Goal: Task Accomplishment & Management: Use online tool/utility

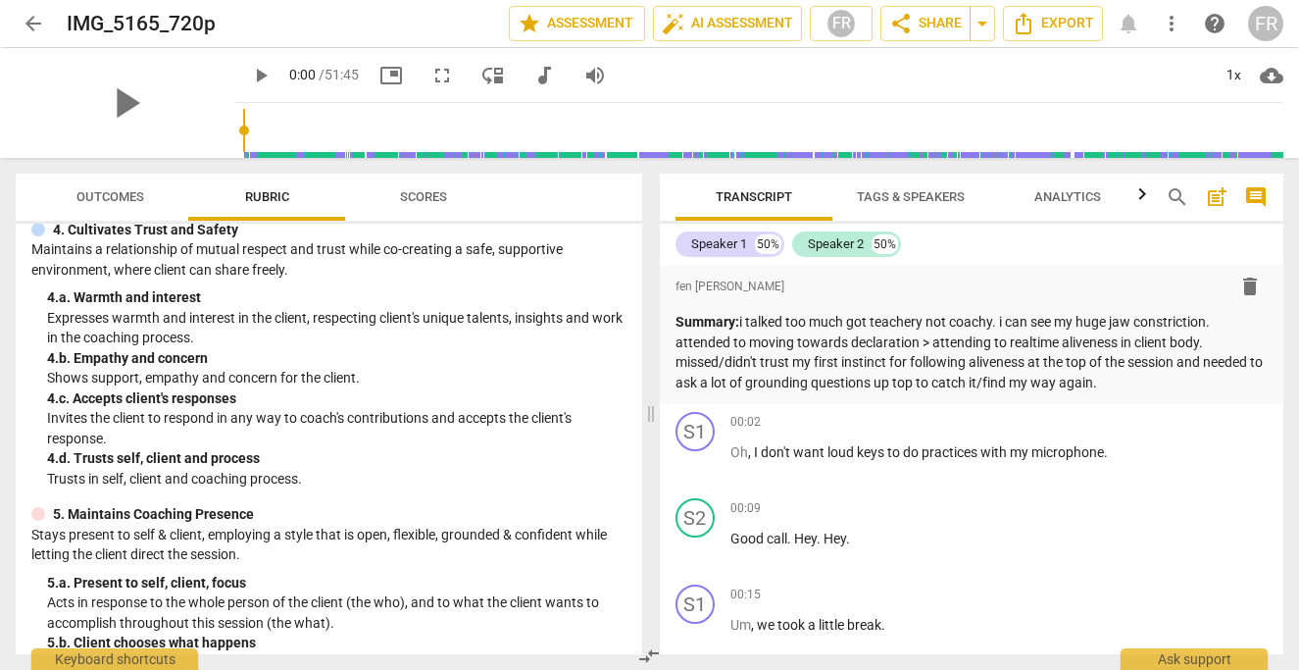
scroll to position [325, 0]
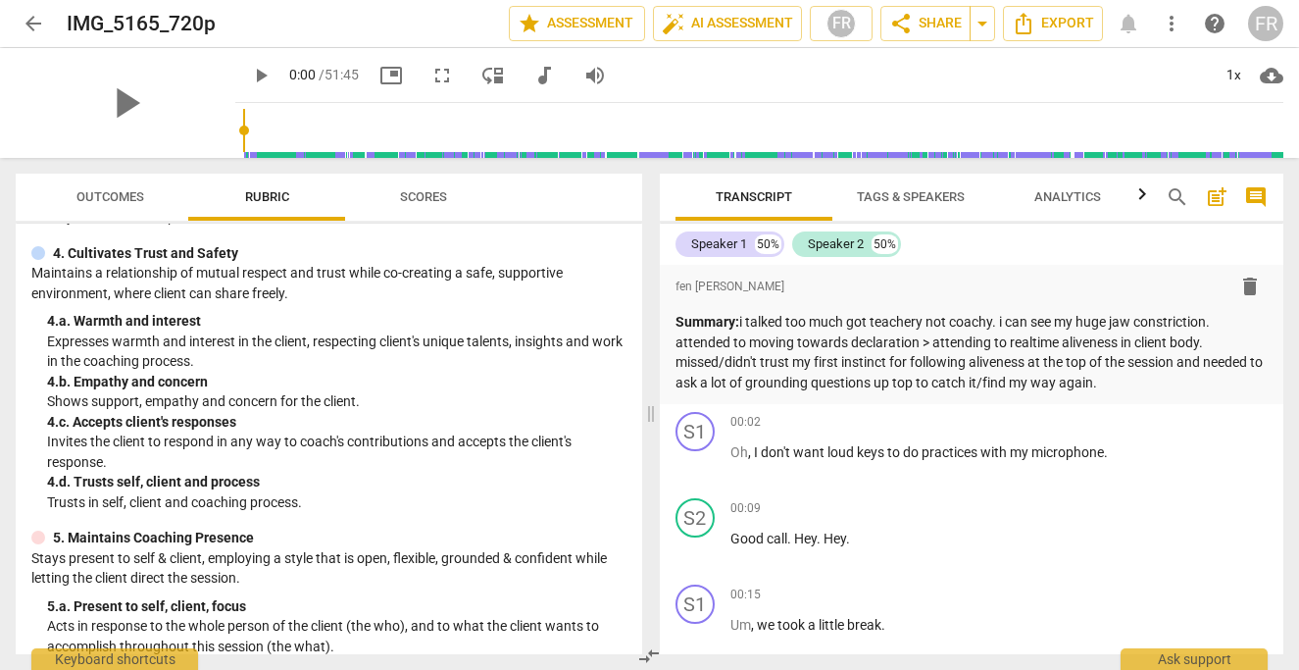
click at [103, 199] on span "Outcomes" at bounding box center [110, 196] width 68 height 15
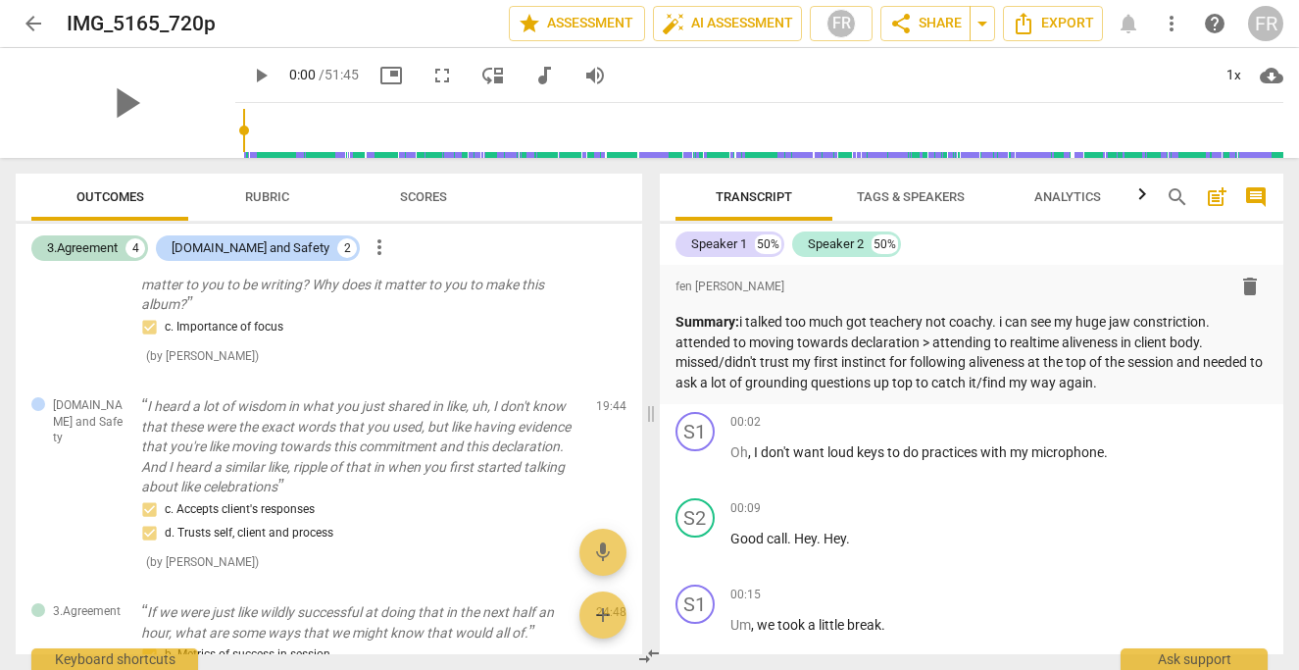
scroll to position [288, 0]
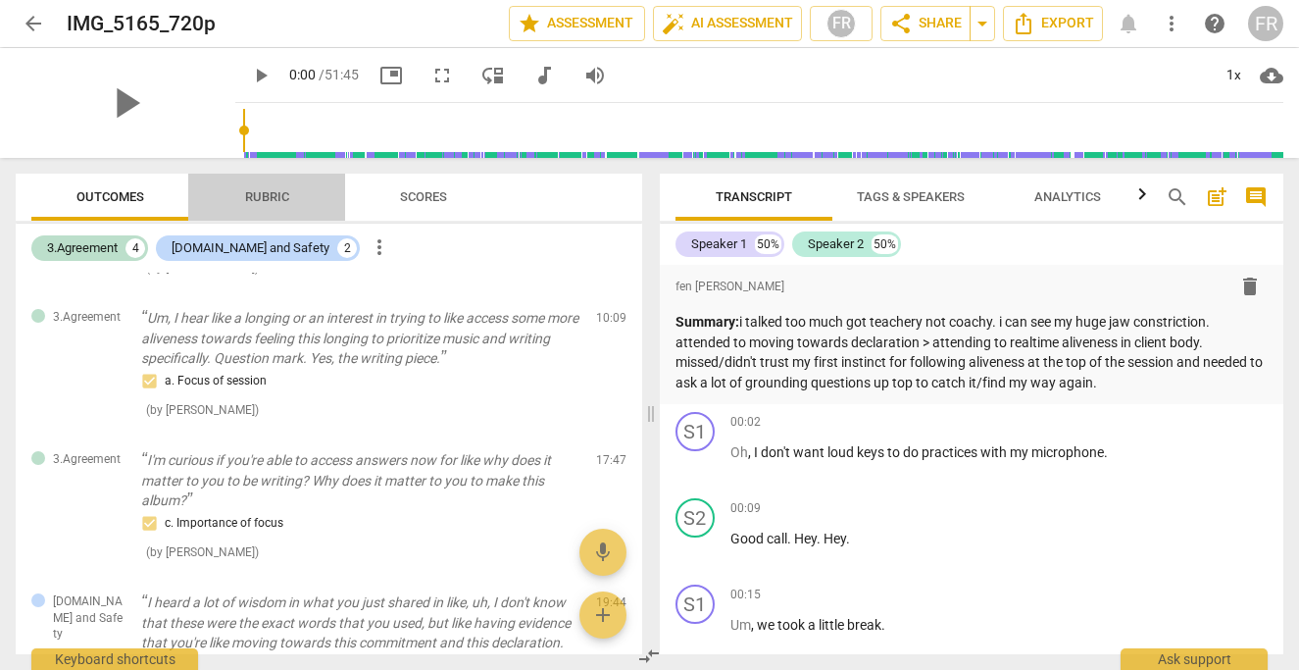
click at [254, 199] on span "Rubric" at bounding box center [267, 196] width 44 height 15
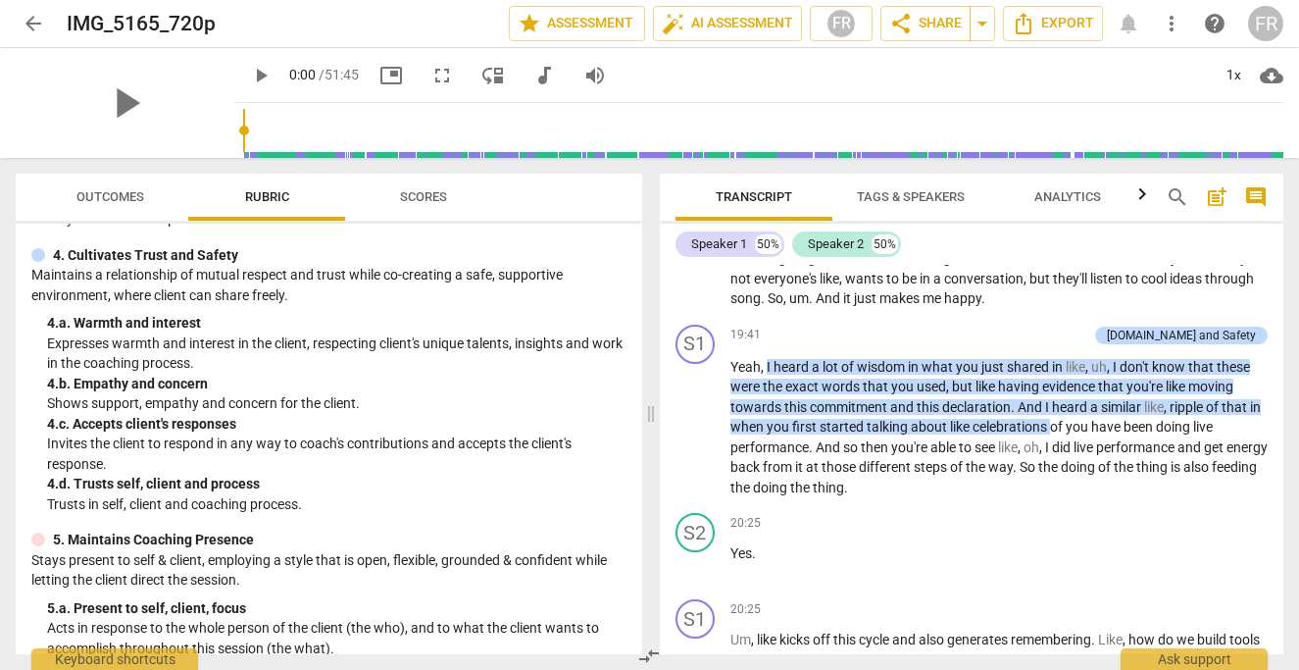
scroll to position [8760, 0]
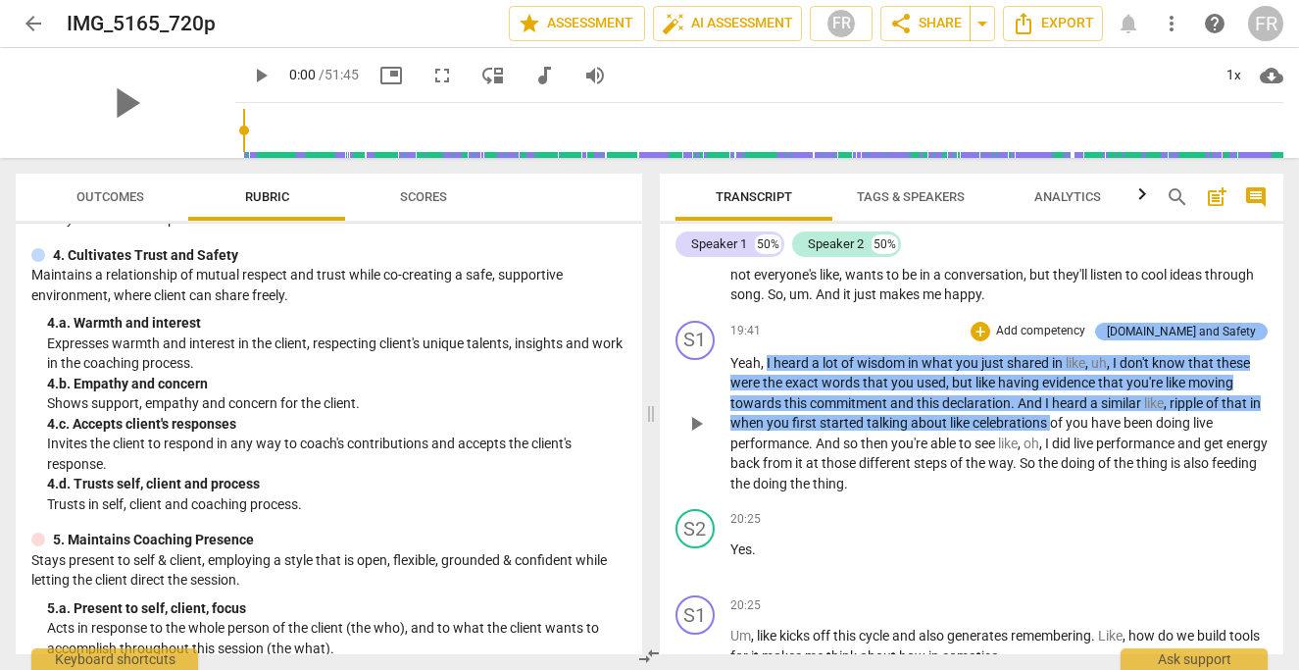
click at [1184, 340] on div "[DOMAIN_NAME] and Safety" at bounding box center [1181, 331] width 149 height 18
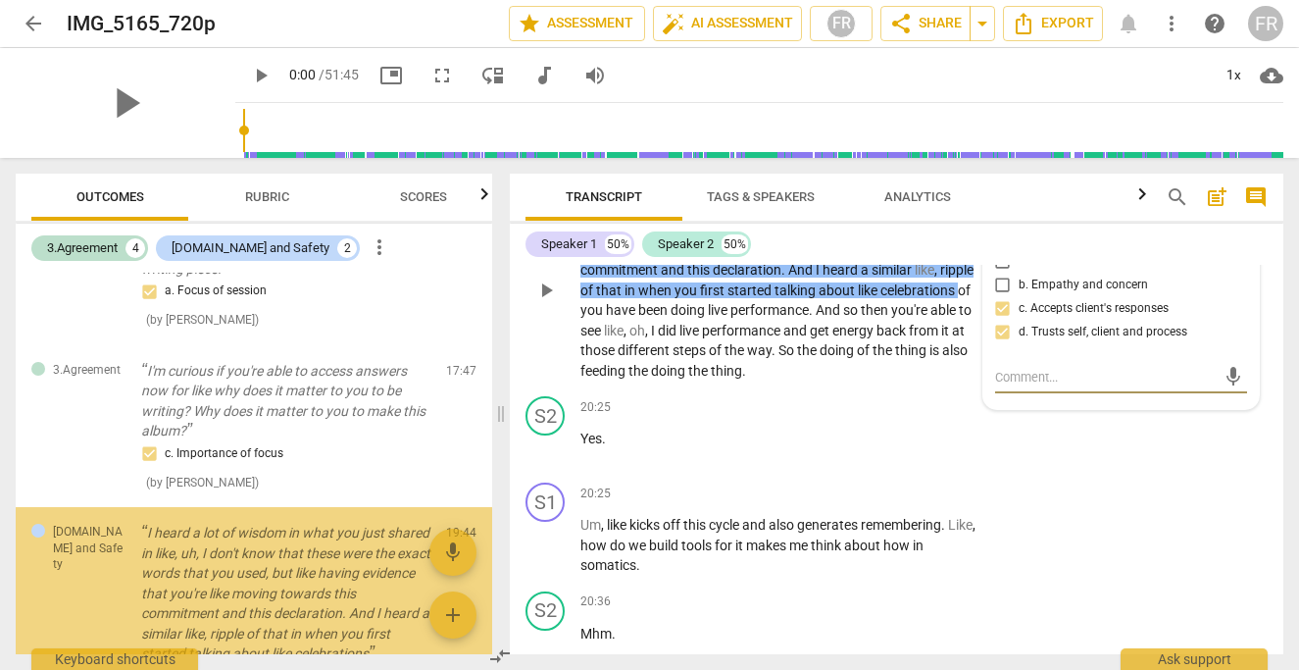
scroll to position [505, 0]
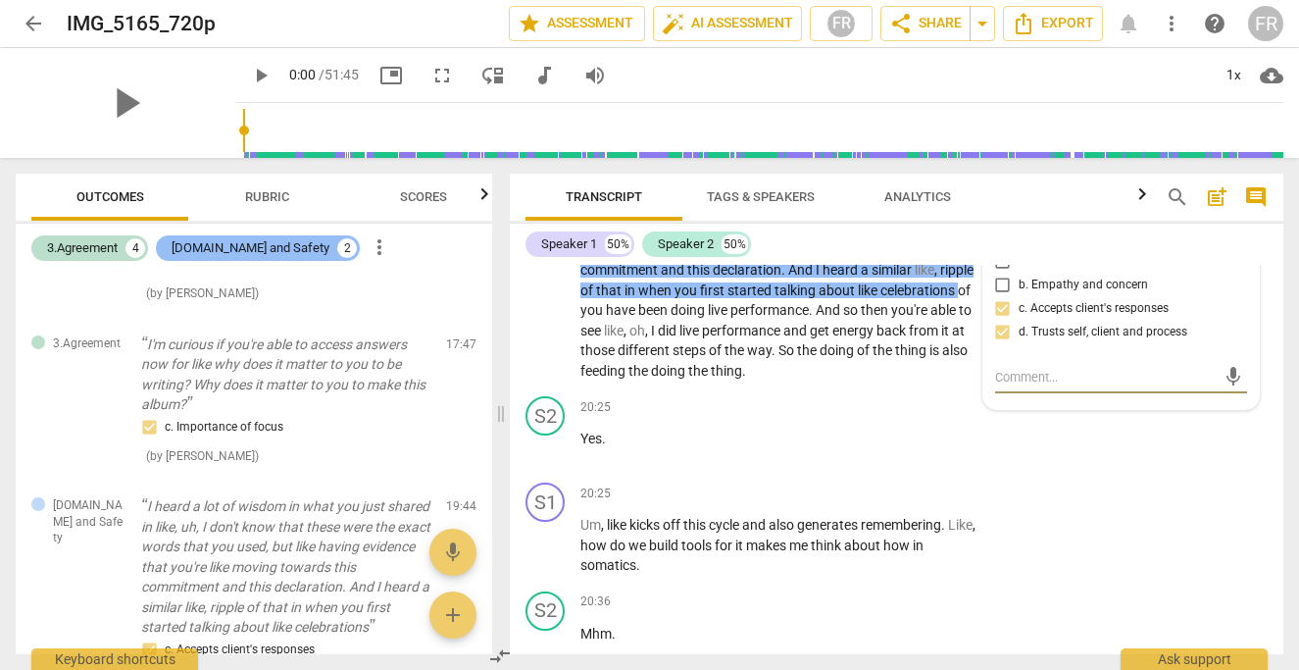
click at [223, 239] on div "[DOMAIN_NAME] and Safety" at bounding box center [251, 248] width 158 height 20
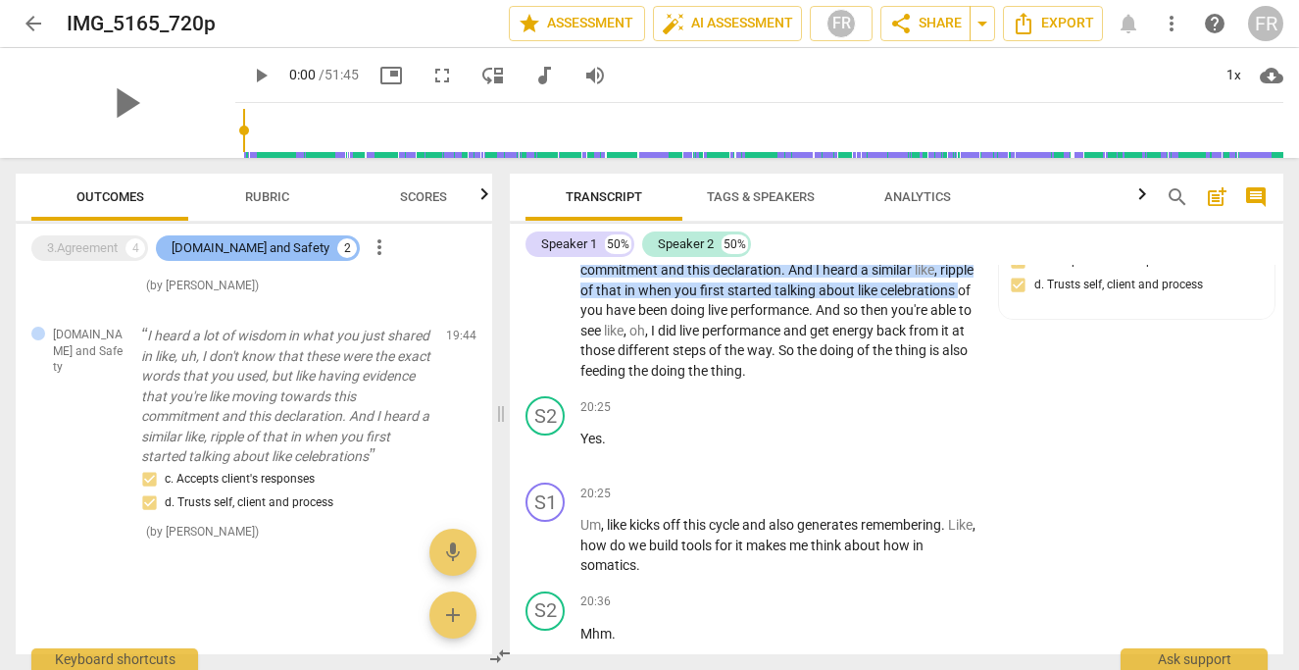
scroll to position [0, 0]
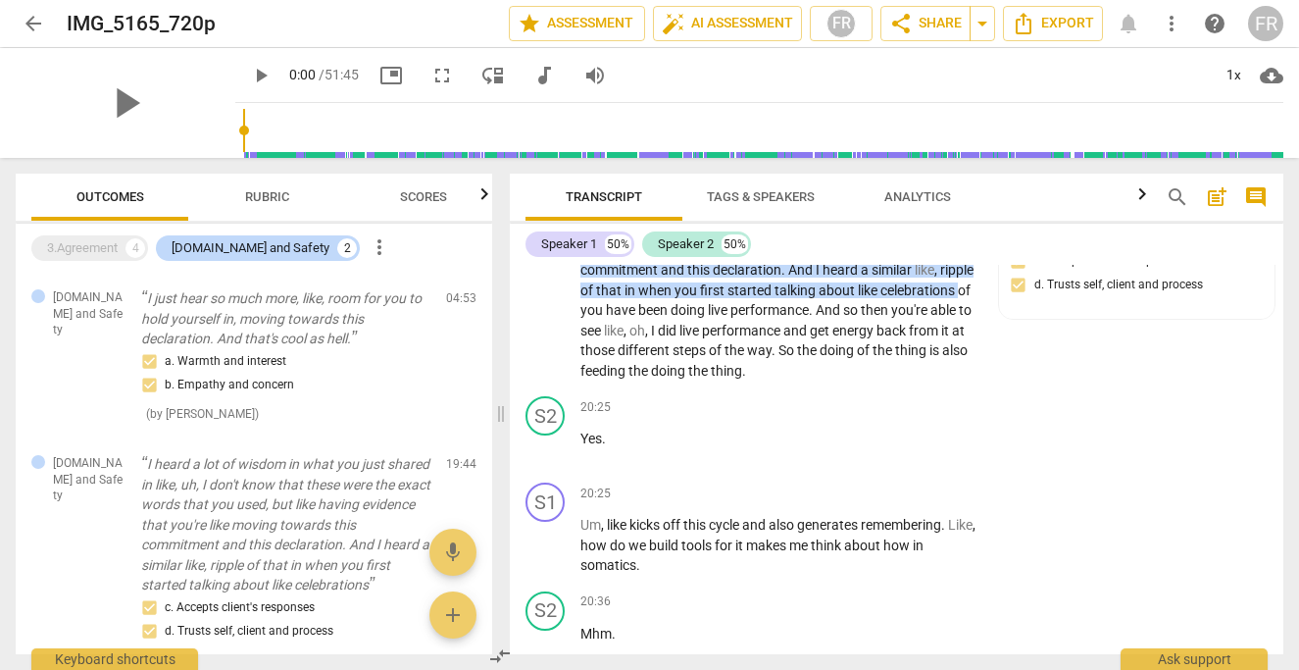
click at [104, 212] on button "Outcomes" at bounding box center [109, 197] width 157 height 47
click at [307, 185] on span "Rubric" at bounding box center [267, 197] width 91 height 26
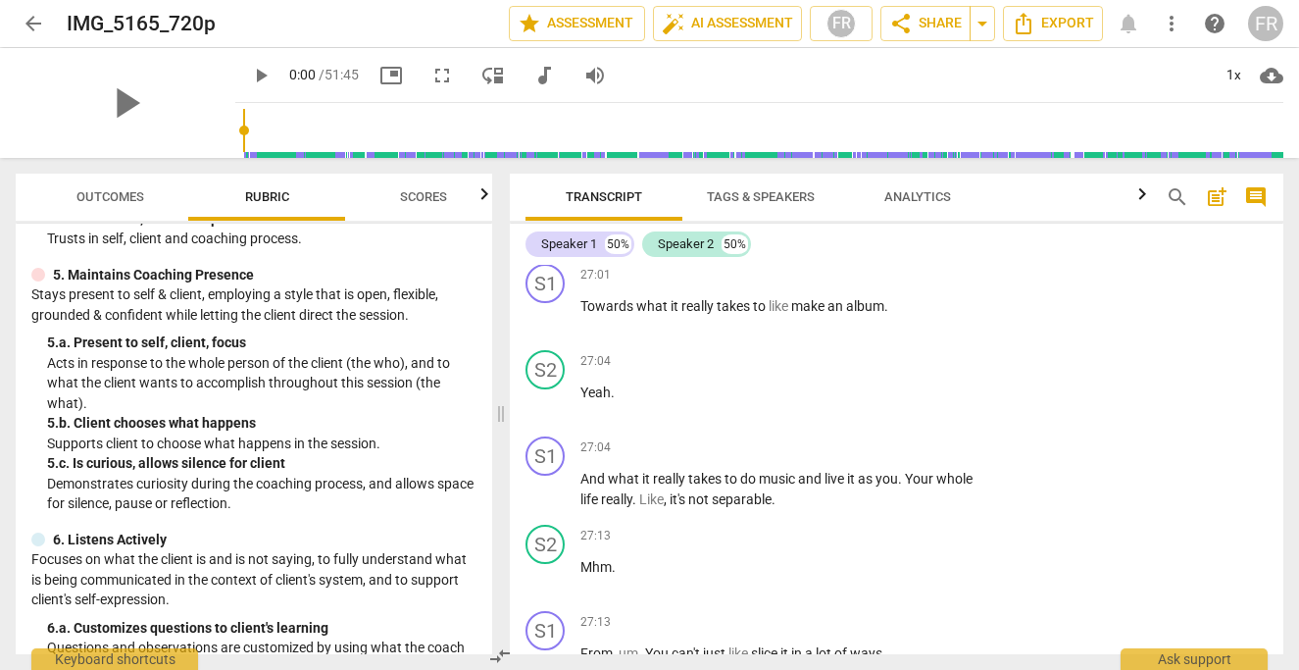
scroll to position [13492, 0]
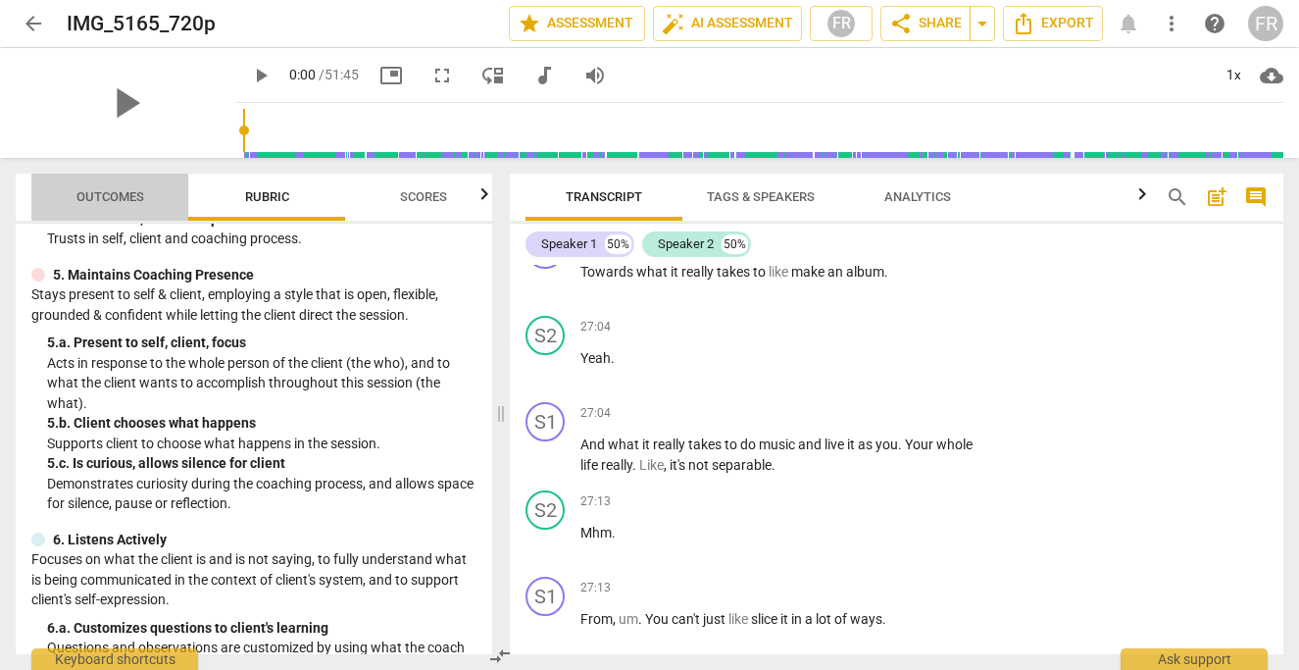
click at [81, 204] on span "Outcomes" at bounding box center [110, 197] width 115 height 26
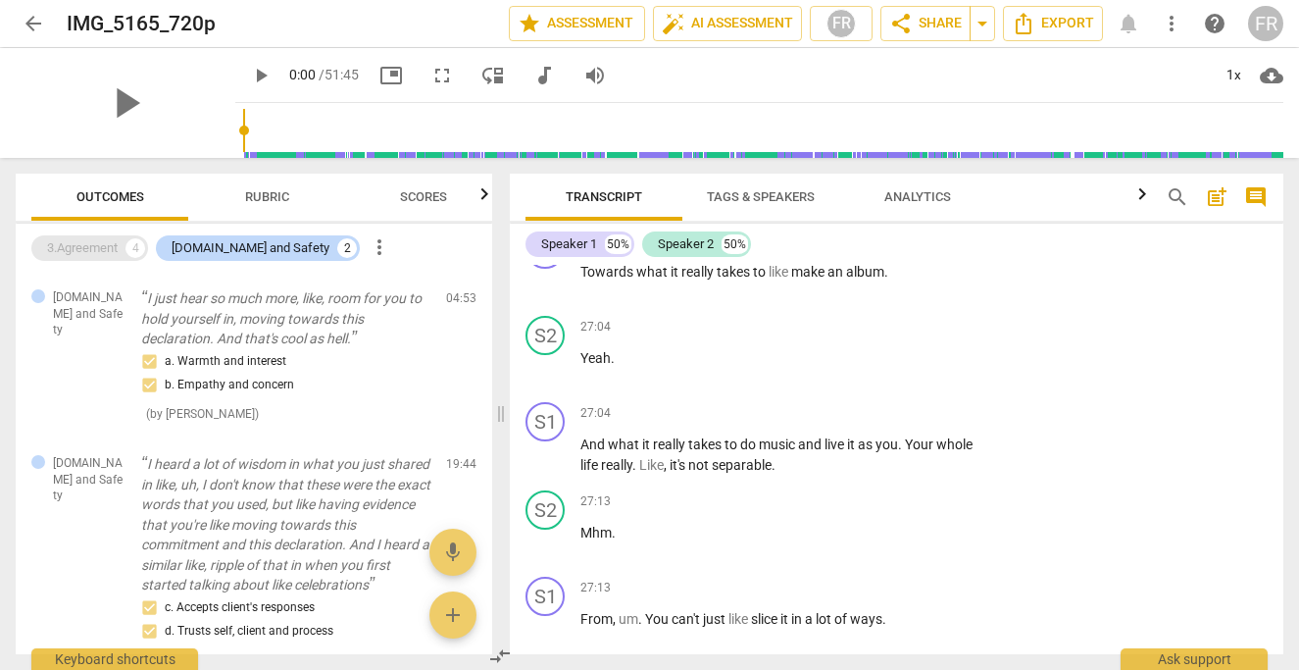
click at [88, 244] on div "3.Agreement" at bounding box center [82, 248] width 71 height 20
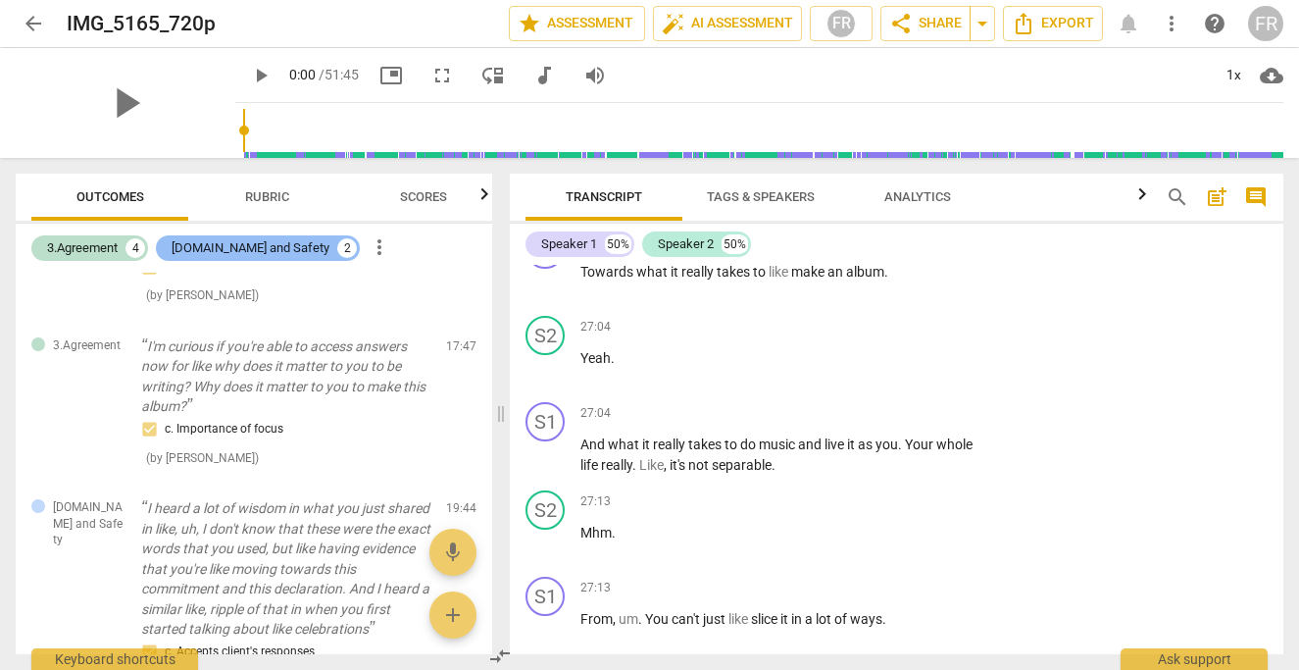
scroll to position [499, 0]
click at [277, 193] on span "Rubric" at bounding box center [267, 196] width 44 height 15
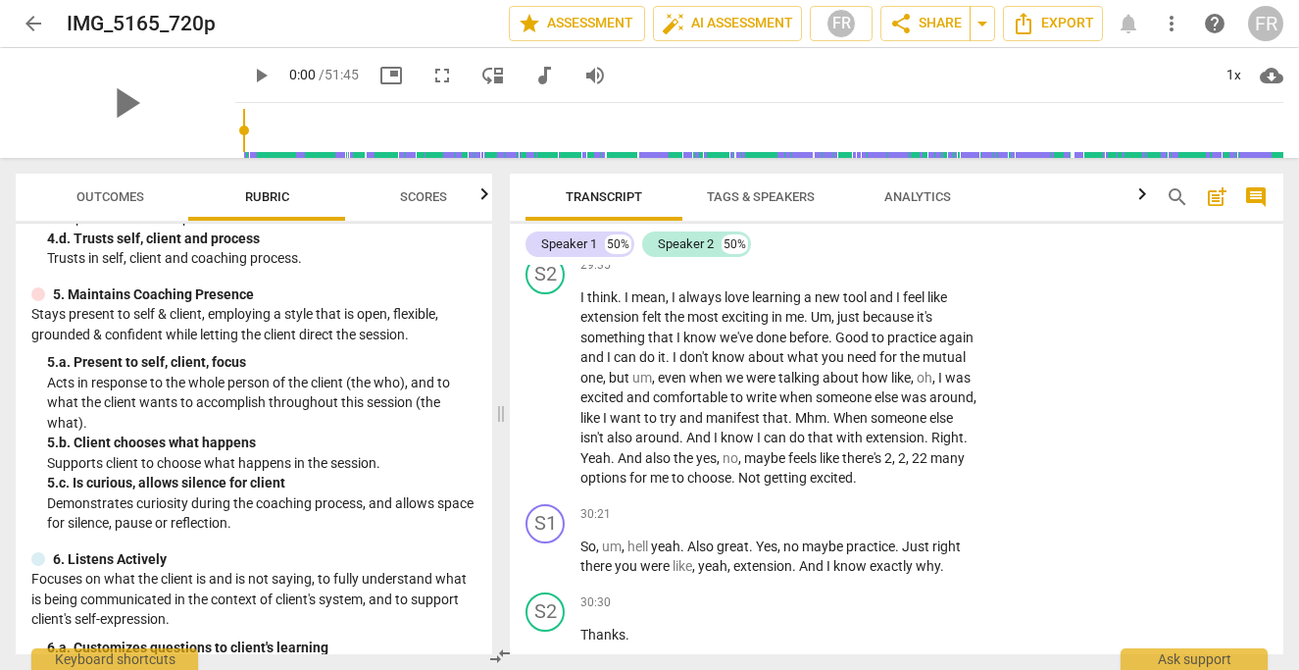
scroll to position [15958, 0]
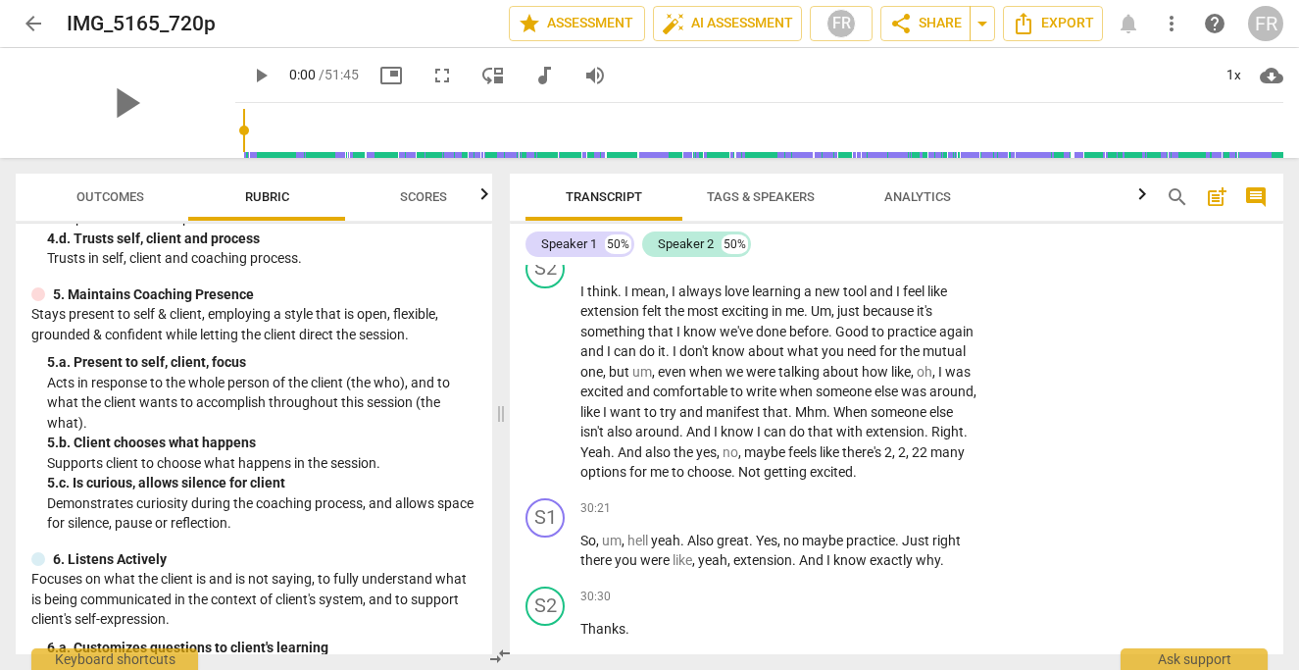
click at [905, 180] on p "Add competency" at bounding box center [915, 172] width 93 height 18
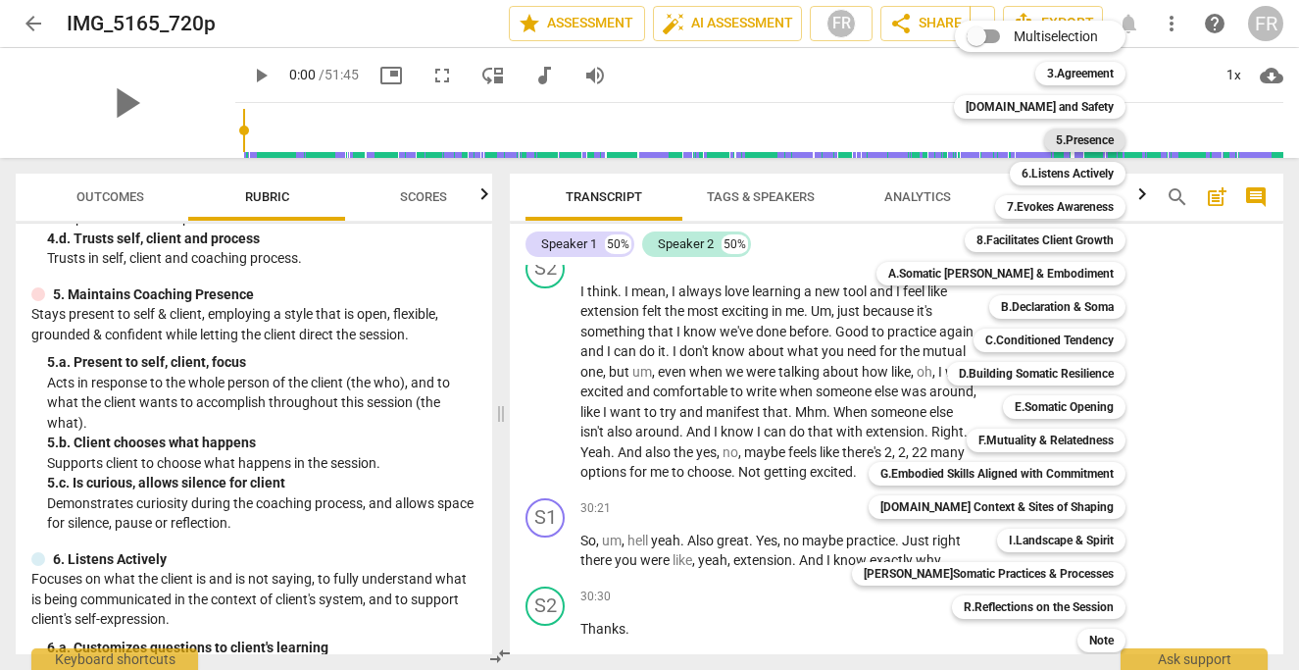
click at [1056, 139] on b "5.Presence" at bounding box center [1085, 140] width 58 height 24
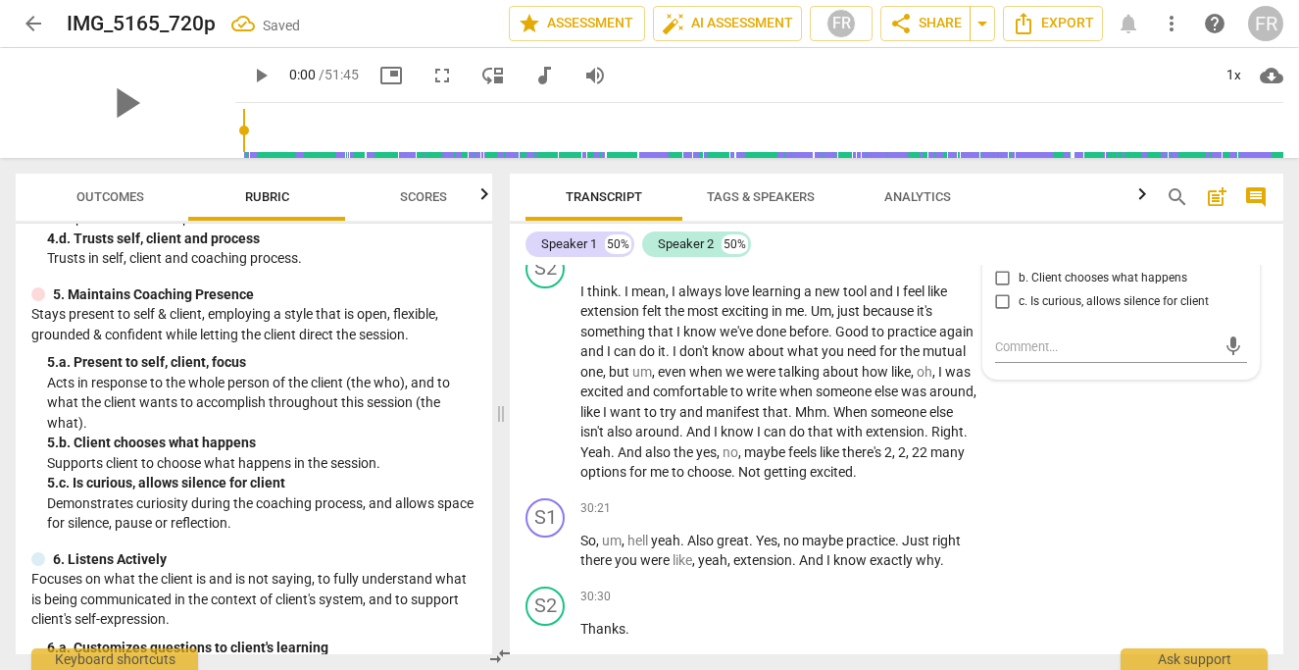
click at [1027, 287] on span "b. Client chooses what happens" at bounding box center [1102, 279] width 169 height 18
click at [1018, 290] on input "b. Client chooses what happens" at bounding box center [1002, 279] width 31 height 24
checkbox input "true"
click at [1018, 241] on div "S1 play_arrow pause 29:23 + Add competency 5.Presence keyboard_arrow_right So I…" at bounding box center [896, 197] width 773 height 88
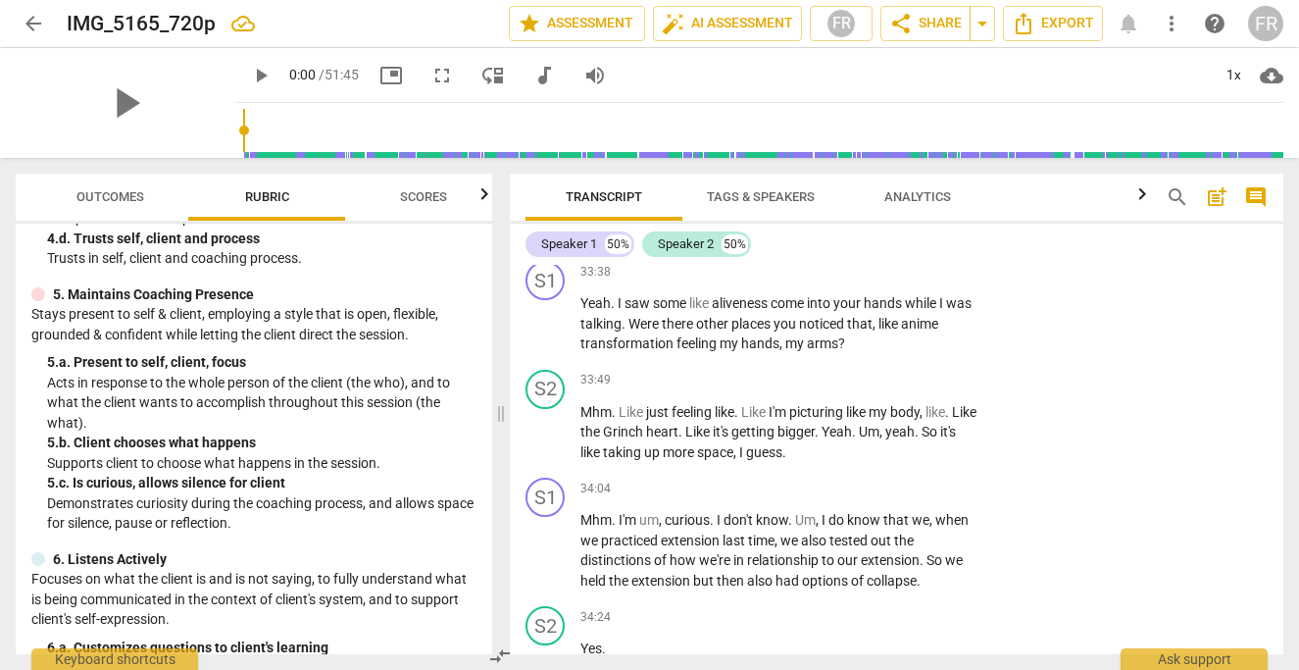
scroll to position [18401, 0]
click at [912, 280] on p "Add competency" at bounding box center [915, 272] width 93 height 18
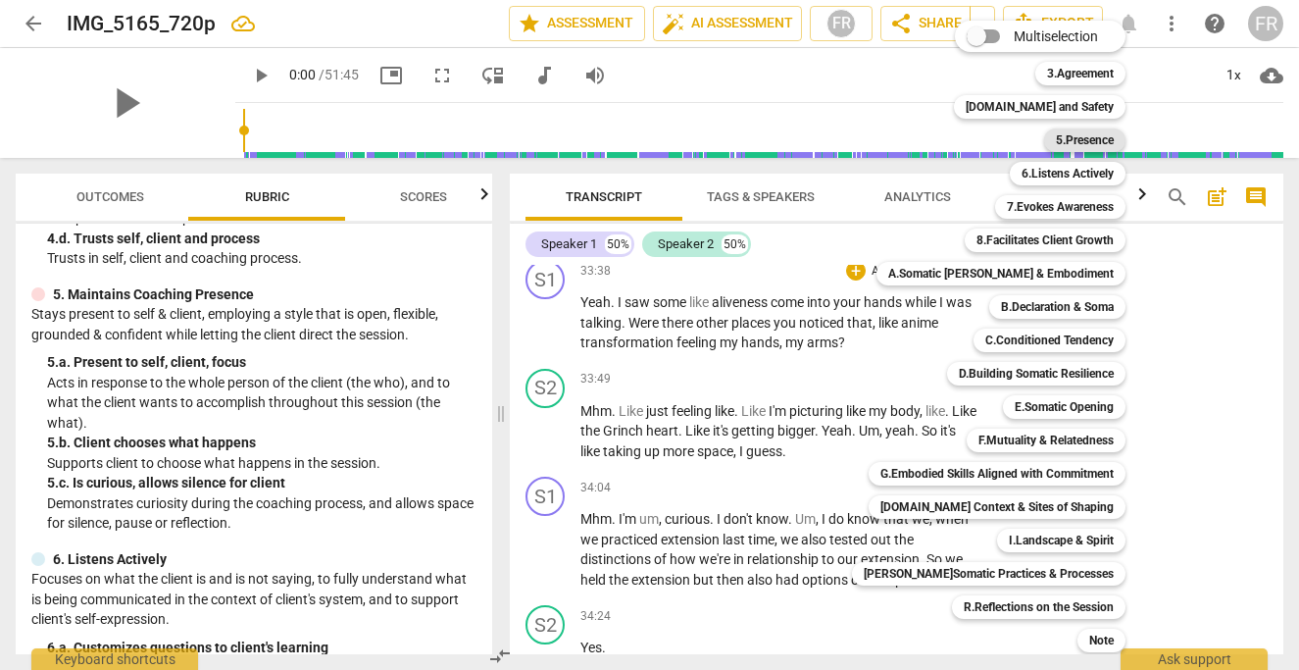
click at [1083, 138] on b "5.Presence" at bounding box center [1085, 140] width 58 height 24
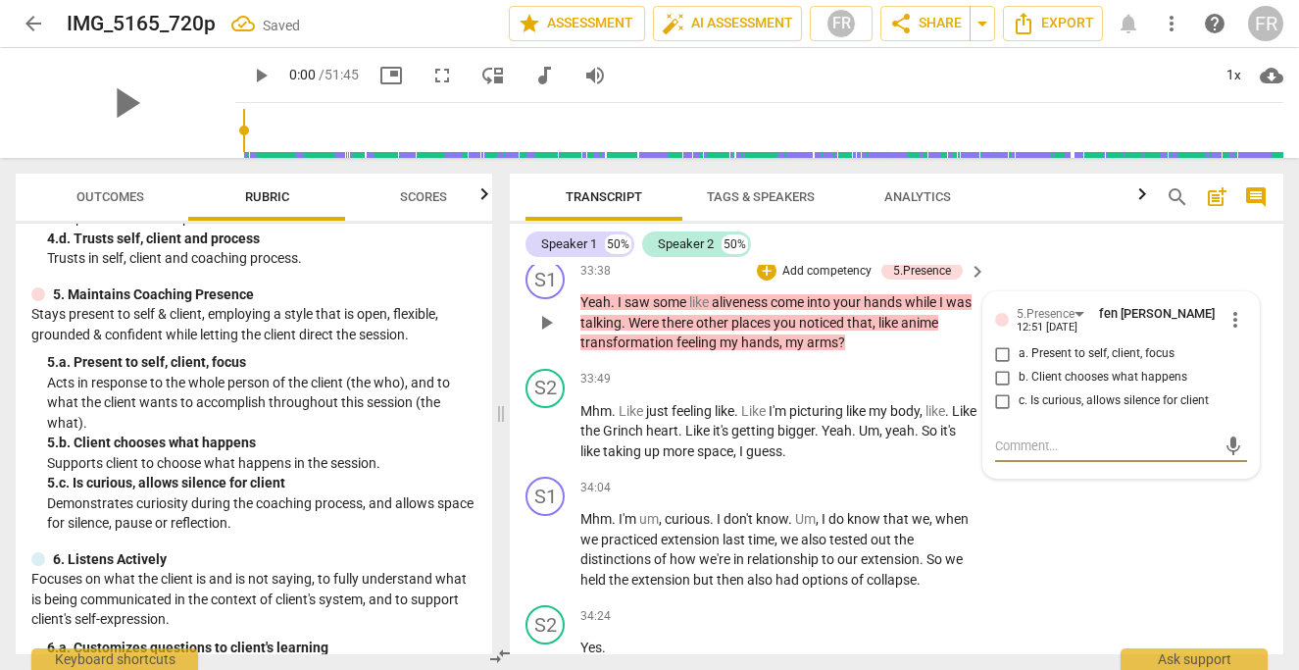
click at [1006, 366] on input "a. Present to self, client, focus" at bounding box center [1002, 354] width 31 height 24
checkbox input "true"
click at [1060, 361] on div "S1 play_arrow pause 33:38 + Add competency 5.Presence keyboard_arrow_right Yeah…" at bounding box center [896, 306] width 773 height 109
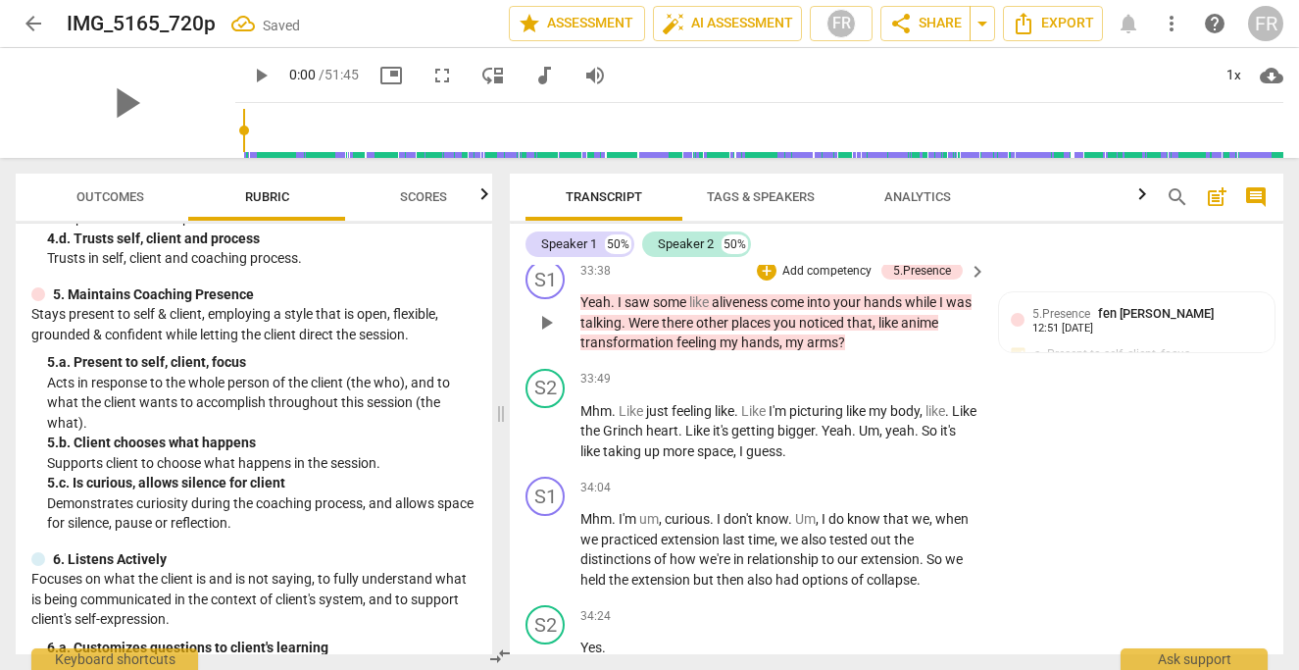
scroll to position [18645, 0]
